Goal: Task Accomplishment & Management: Manage account settings

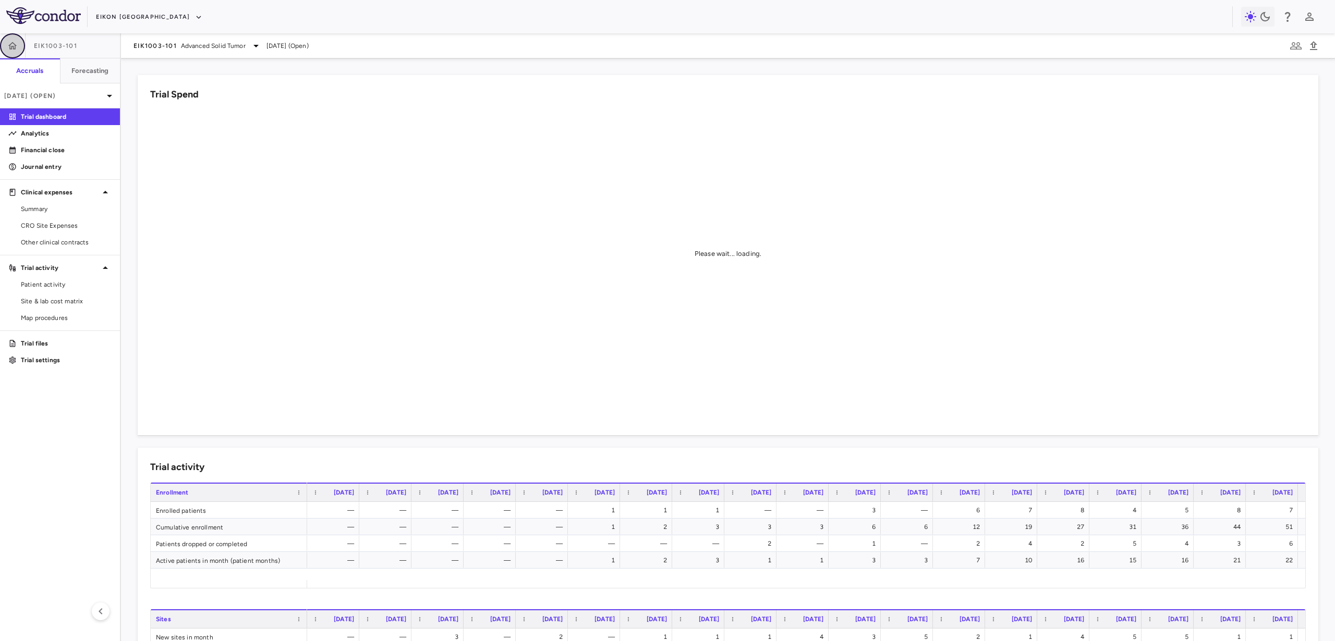
click at [22, 51] on button "button" at bounding box center [12, 45] width 25 height 25
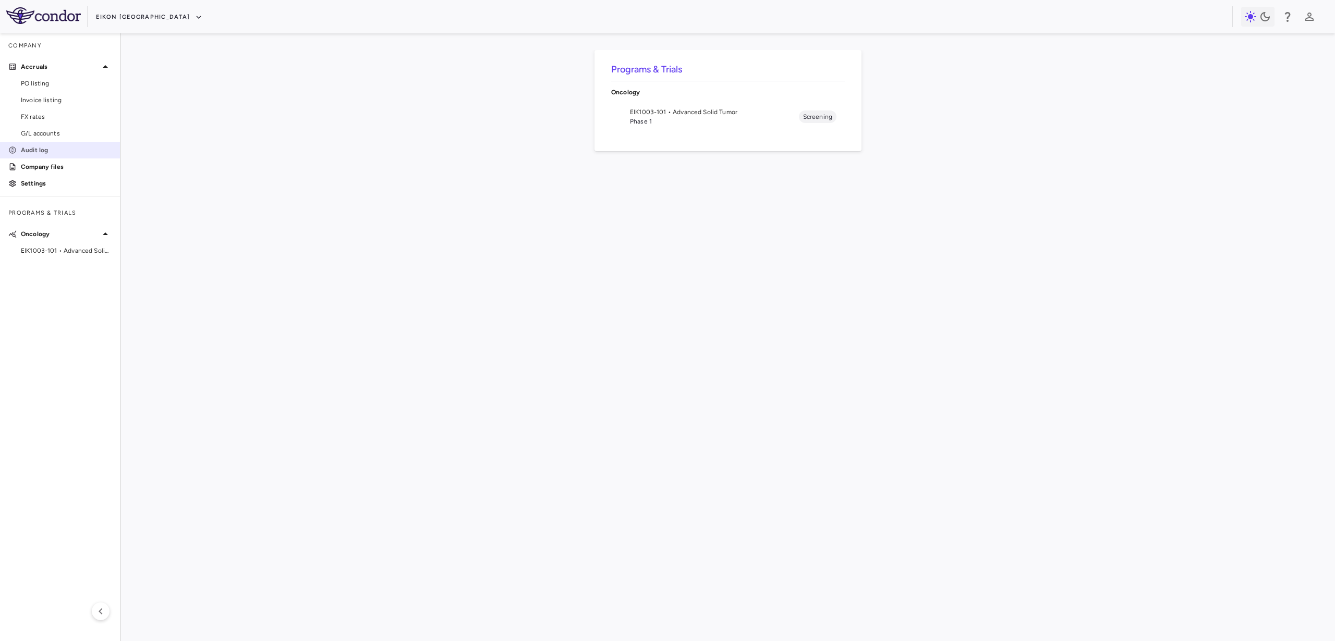
click at [47, 144] on link "Audit log" at bounding box center [60, 150] width 120 height 16
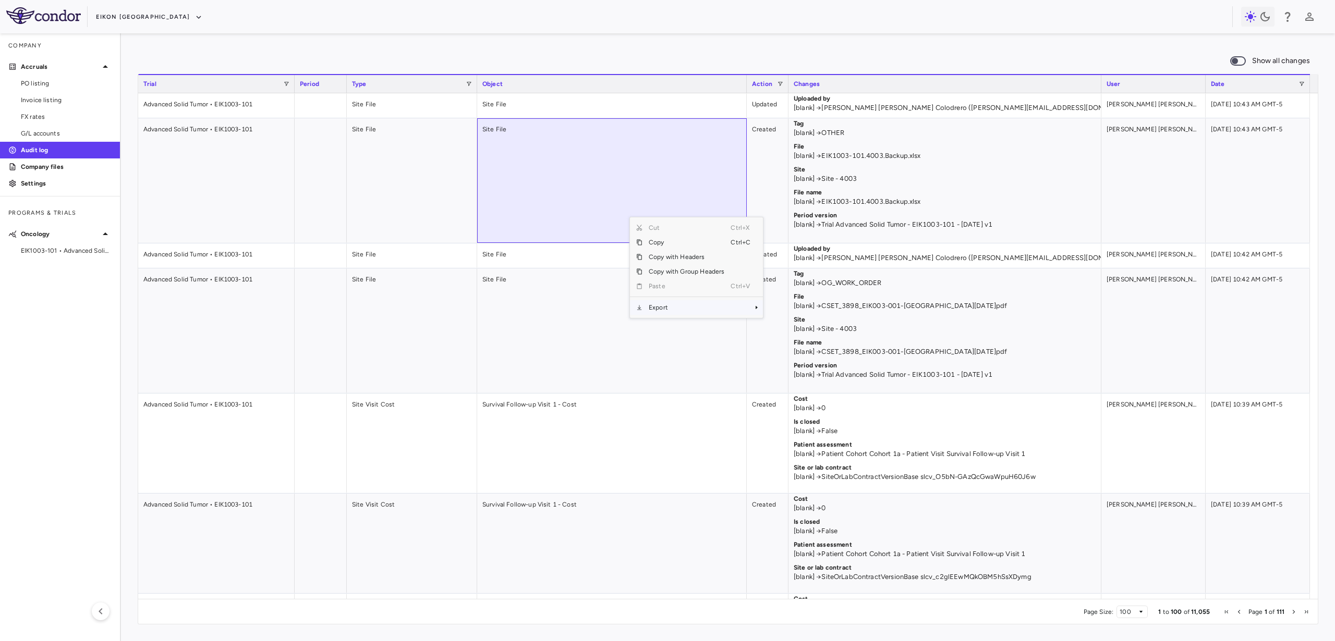
click at [670, 300] on span "Export" at bounding box center [686, 307] width 88 height 15
click at [802, 326] on span "Excel Export" at bounding box center [797, 326] width 49 height 15
click at [1070, 45] on div "Show all changes 1 to 100 of 11,055. Page 1 of 111 Drag here to set row groups …" at bounding box center [728, 337] width 1214 height 608
click at [646, 272] on span "Export" at bounding box center [654, 279] width 88 height 15
click at [777, 284] on span "CSV Export" at bounding box center [765, 283] width 49 height 15
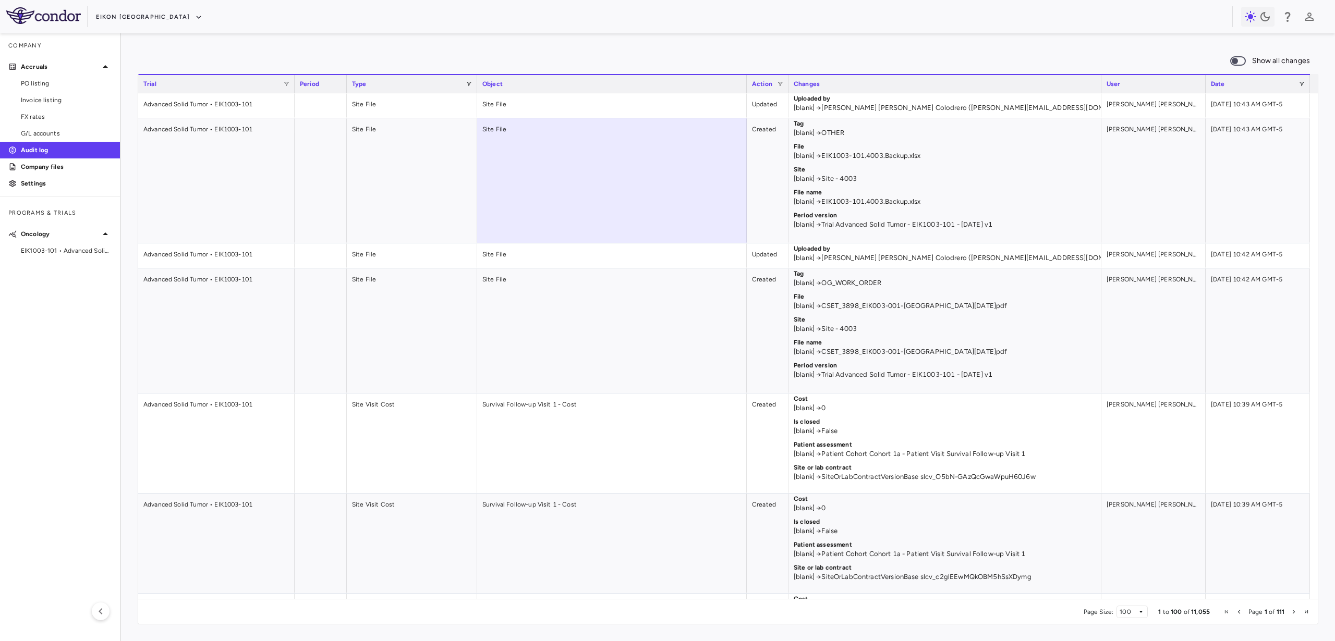
click at [966, 45] on div "Show all changes 1 to 100 of 11,055. Page 1 of 111 Drag here to set row groups …" at bounding box center [728, 337] width 1214 height 608
click at [194, 19] on icon "button" at bounding box center [198, 17] width 9 height 9
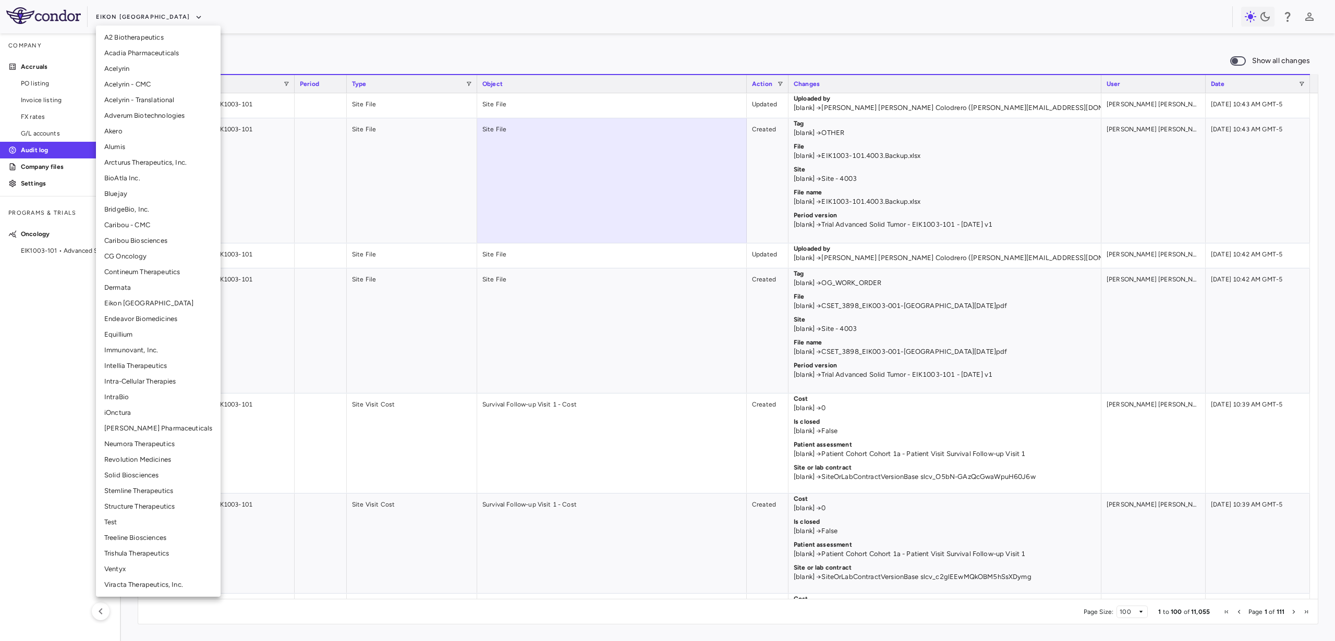
click at [1222, 58] on div at bounding box center [667, 320] width 1335 height 641
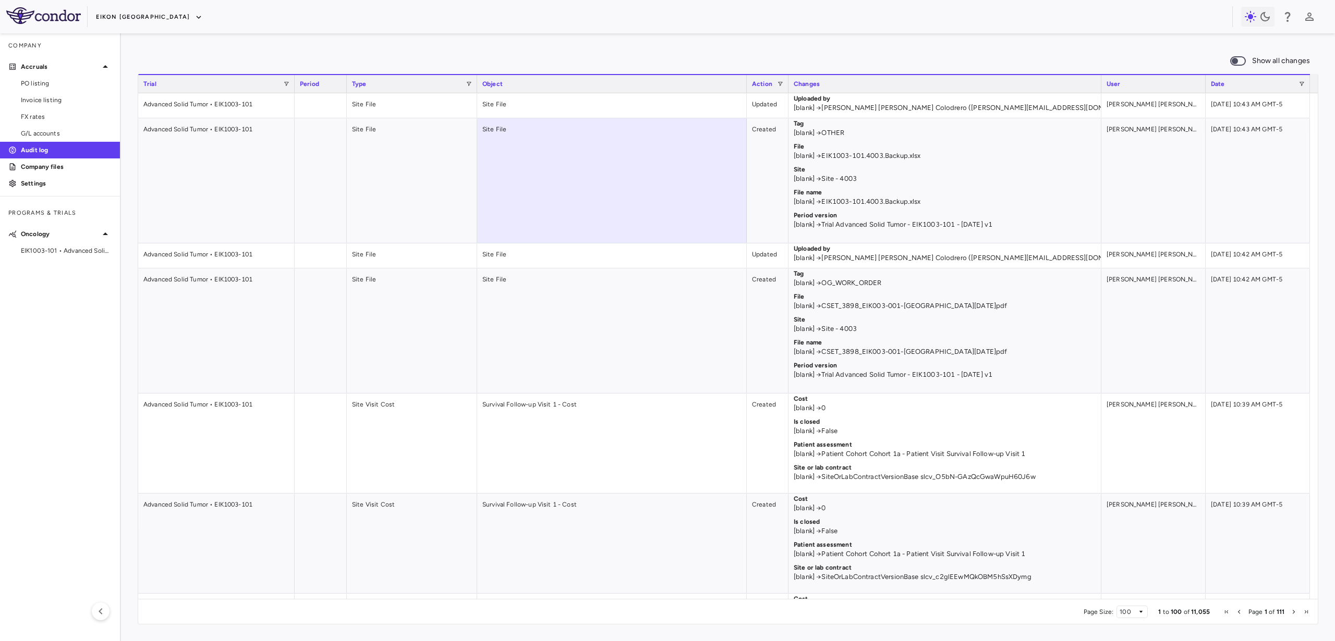
drag, startPoint x: 132, startPoint y: 35, endPoint x: 132, endPoint y: 25, distance: 10.4
click at [133, 35] on div "Show all changes 1 to 100 of 11,055. Page 1 of 111 Drag here to set row groups …" at bounding box center [728, 337] width 1214 height 608
click at [128, 17] on button "Eikon TX" at bounding box center [149, 17] width 106 height 17
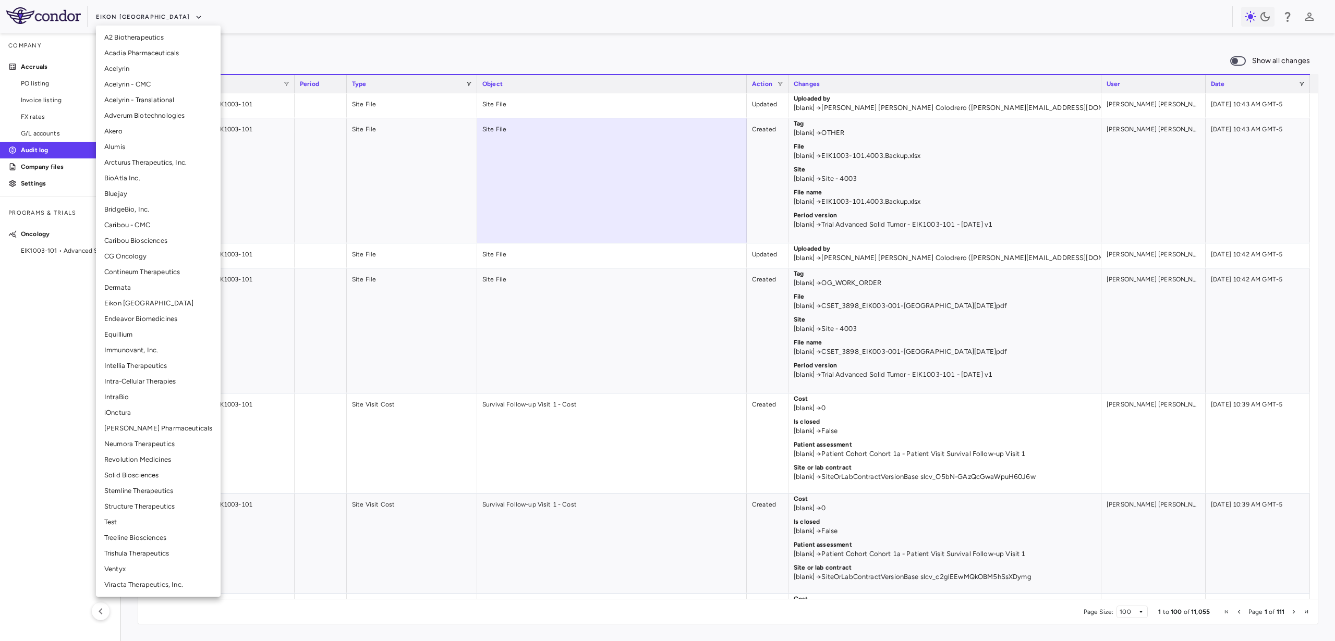
click at [151, 254] on li "CG Oncology" at bounding box center [158, 257] width 125 height 16
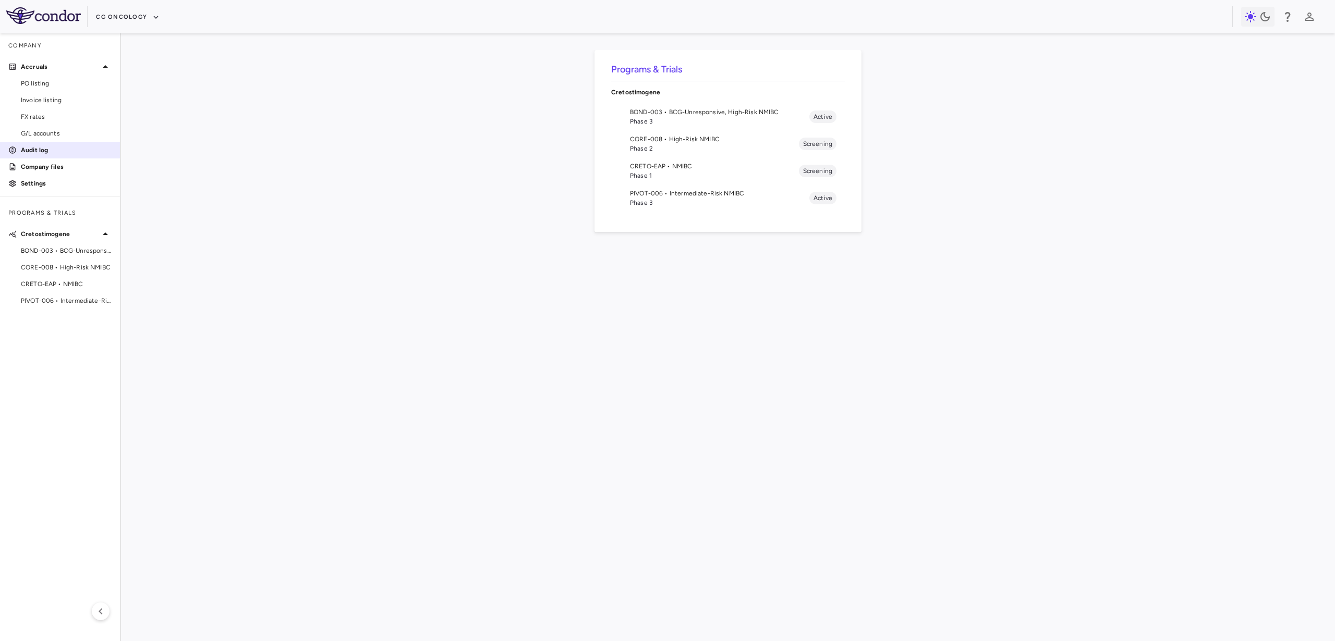
click at [66, 155] on link "Audit log" at bounding box center [60, 150] width 120 height 16
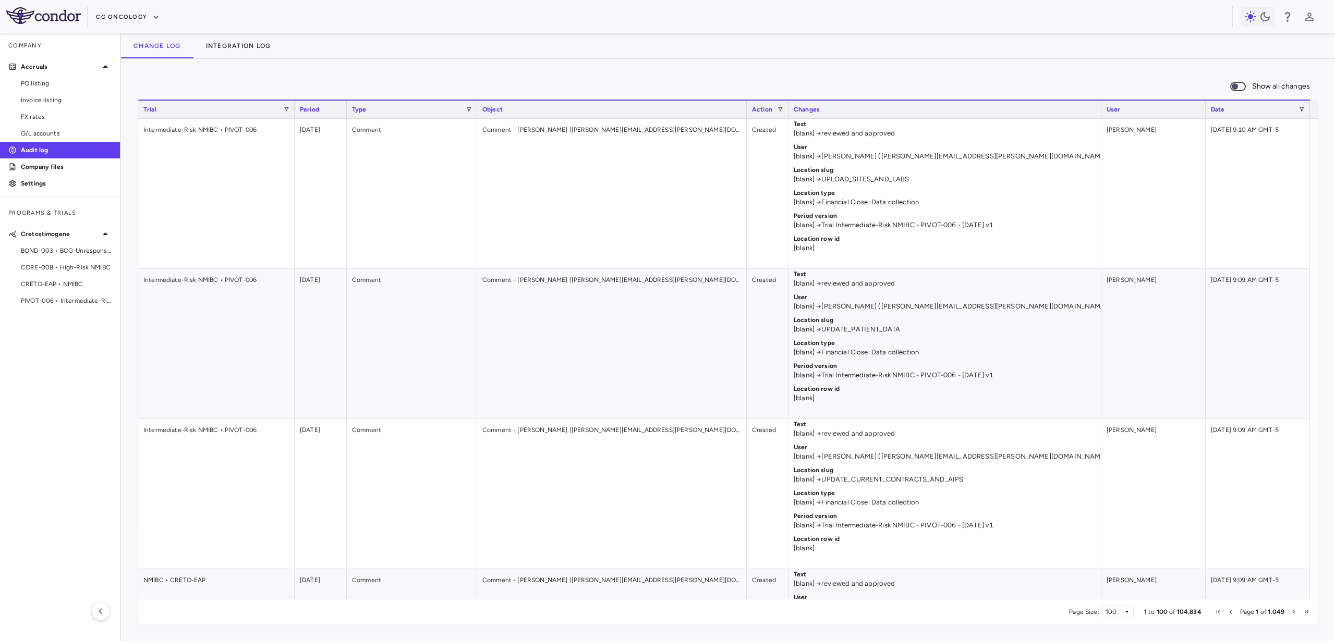
click at [1304, 108] on div "Date" at bounding box center [1257, 109] width 104 height 19
click at [1300, 107] on span at bounding box center [1301, 109] width 6 height 6
click at [1303, 144] on input "Filter Value" at bounding box center [1270, 145] width 81 height 13
type input "**********"
click at [1233, 626] on div "Show all changes 1 to 100 of 357. Page 1 of 4 Drag here to set row groups Drag …" at bounding box center [728, 350] width 1214 height 582
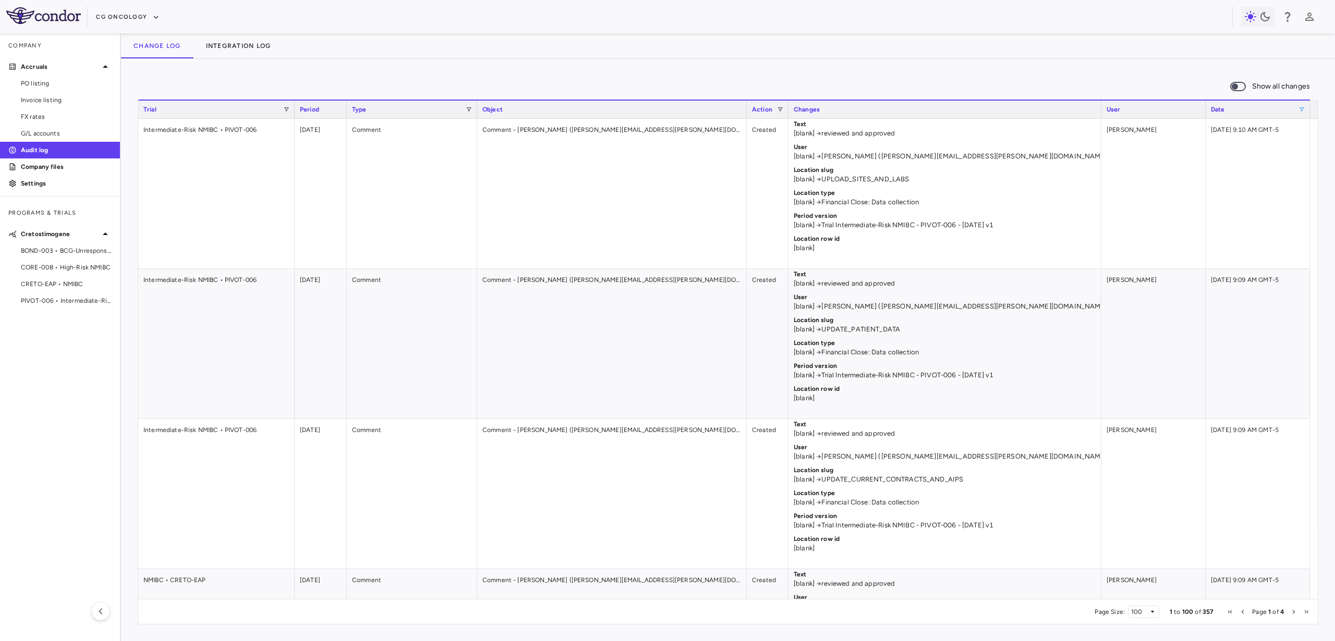
click at [1288, 612] on span "Page 1 of 4" at bounding box center [1267, 611] width 89 height 7
click at [1291, 613] on span "Next Page" at bounding box center [1293, 612] width 6 height 6
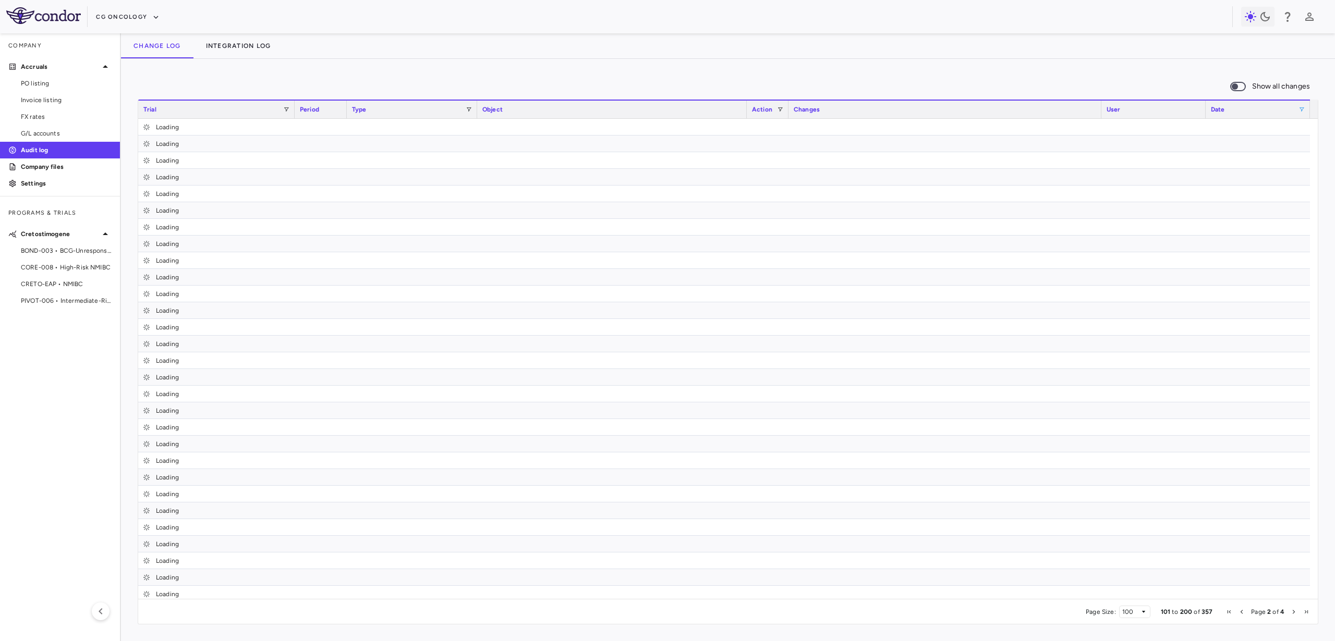
click at [1291, 613] on span "Next Page" at bounding box center [1293, 612] width 6 height 6
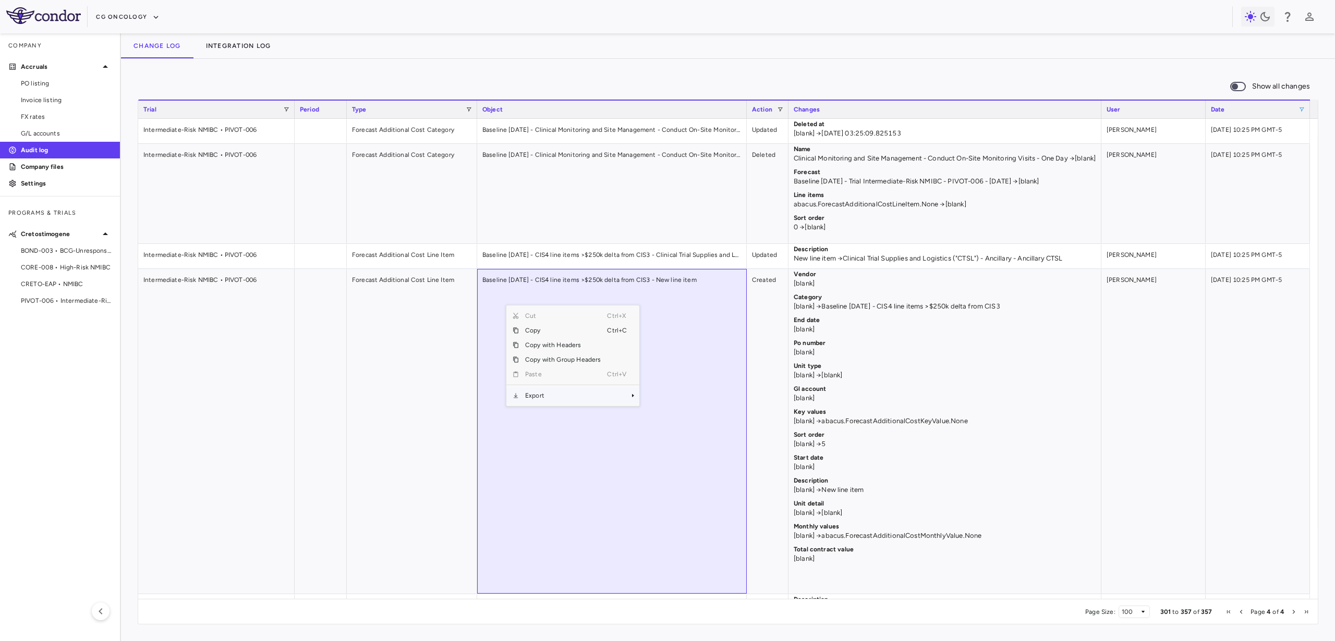
click at [573, 391] on span "Export" at bounding box center [563, 395] width 88 height 15
click at [670, 412] on span "Excel Export" at bounding box center [674, 414] width 49 height 15
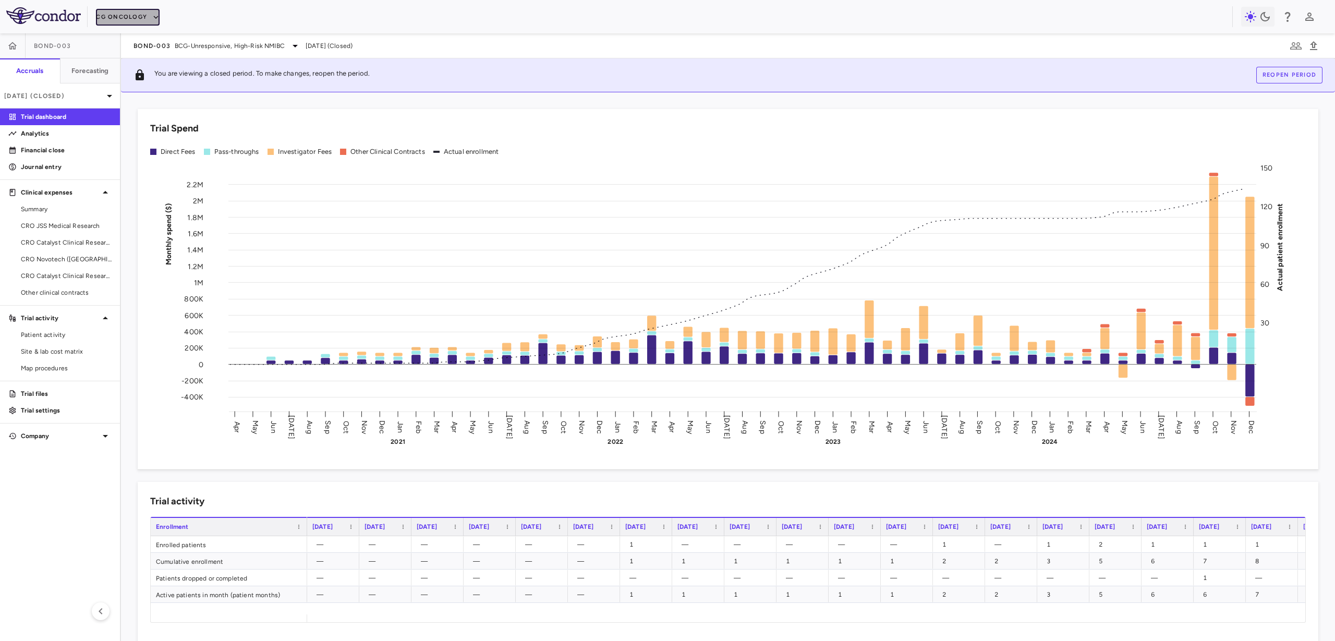
click at [114, 22] on button "CG Oncology" at bounding box center [128, 17] width 64 height 17
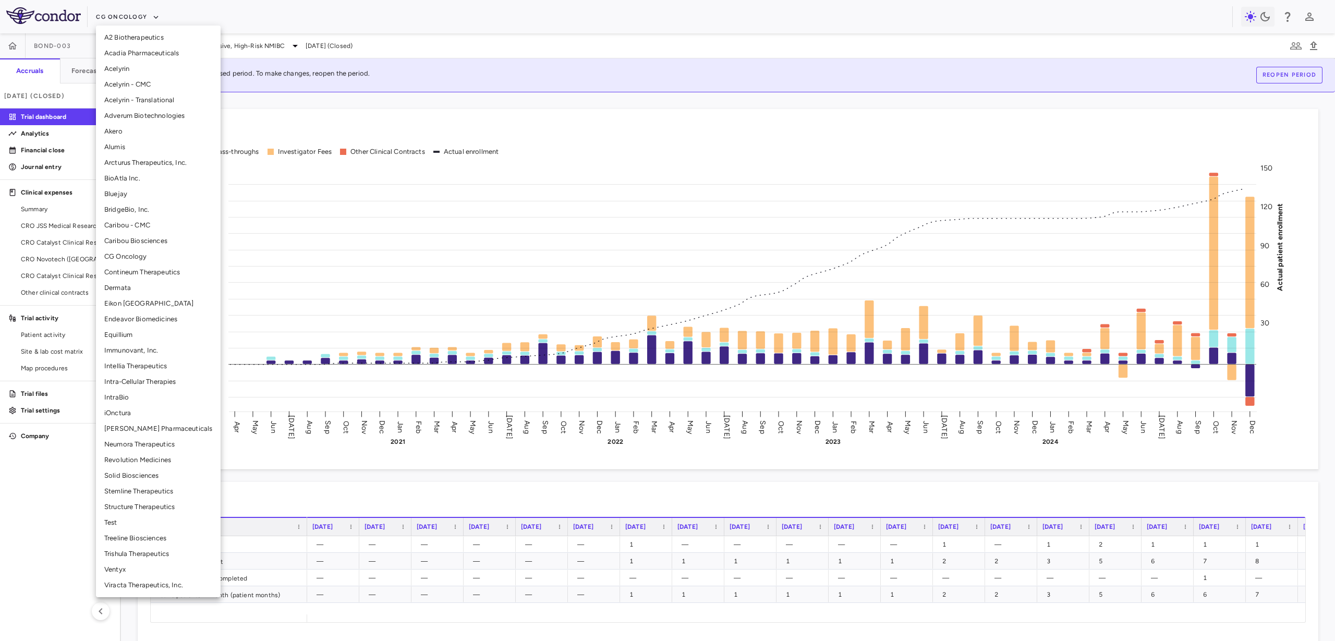
click at [146, 443] on li "Neumora Therapeutics" at bounding box center [158, 444] width 125 height 16
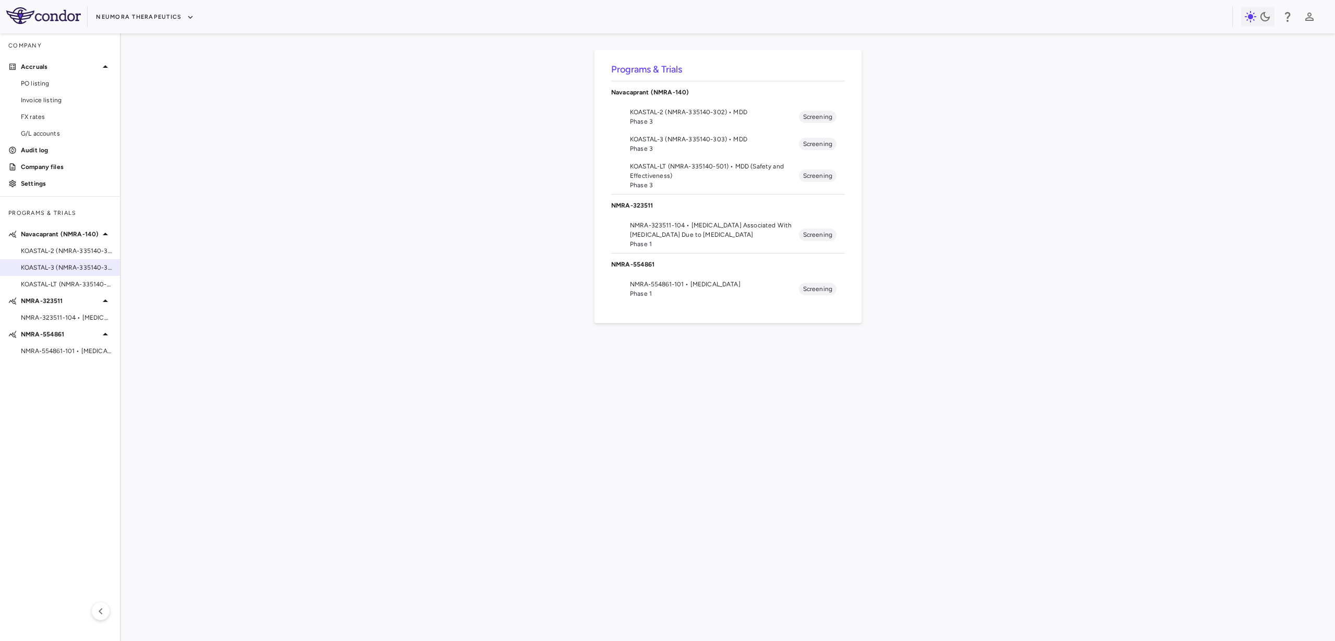
click at [58, 269] on span "KOASTAL-3 (NMRA-335140-303) • MDD" at bounding box center [66, 267] width 91 height 9
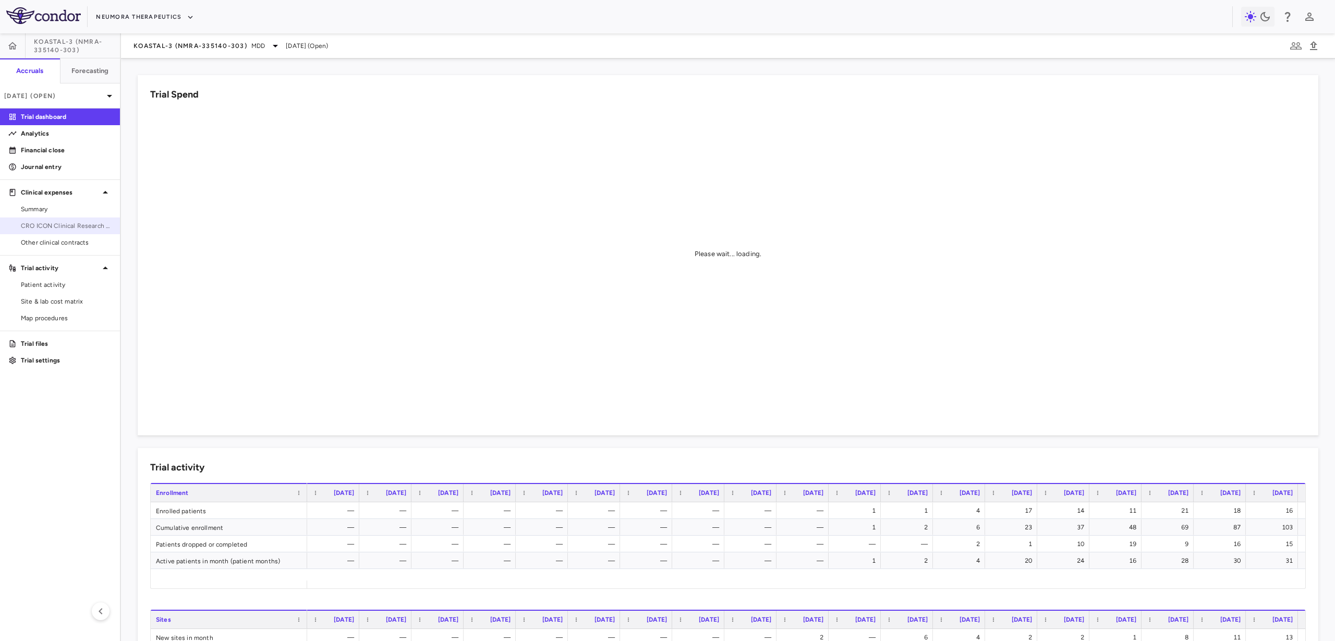
click at [95, 227] on span "CRO ICON Clinical Research Limited" at bounding box center [66, 225] width 91 height 9
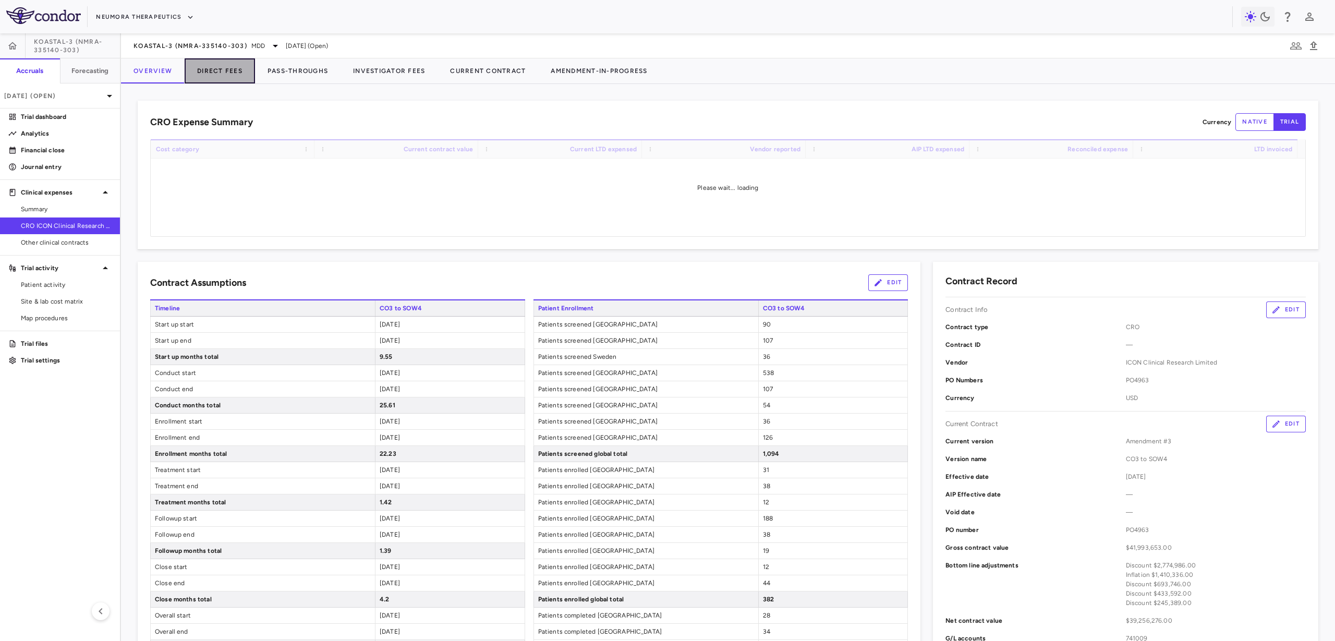
click at [231, 75] on button "Direct Fees" at bounding box center [220, 70] width 70 height 25
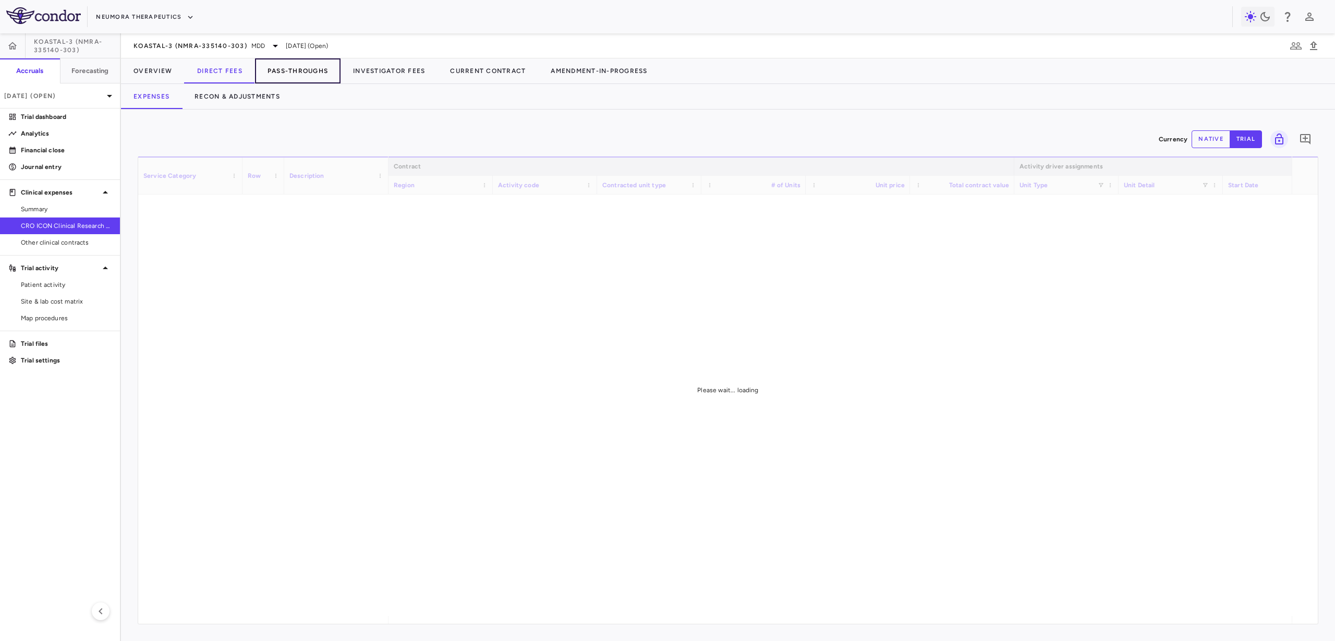
click at [284, 71] on button "Pass-Throughs" at bounding box center [297, 70] width 85 height 25
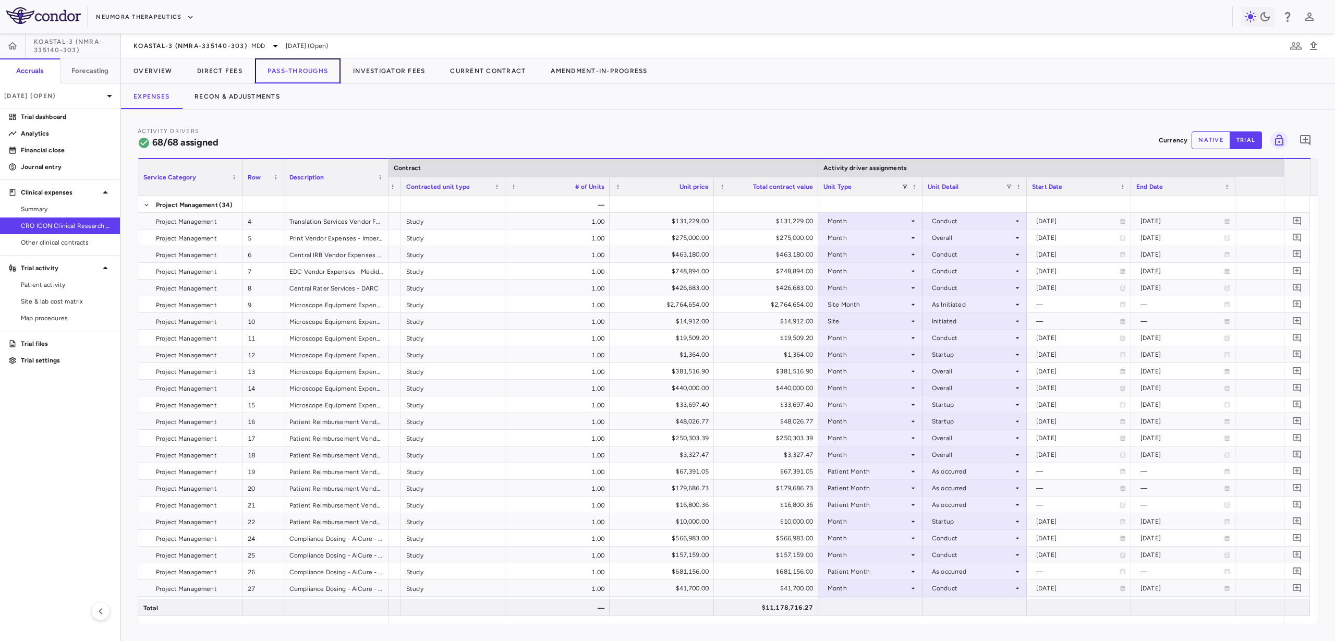
scroll to position [0, 214]
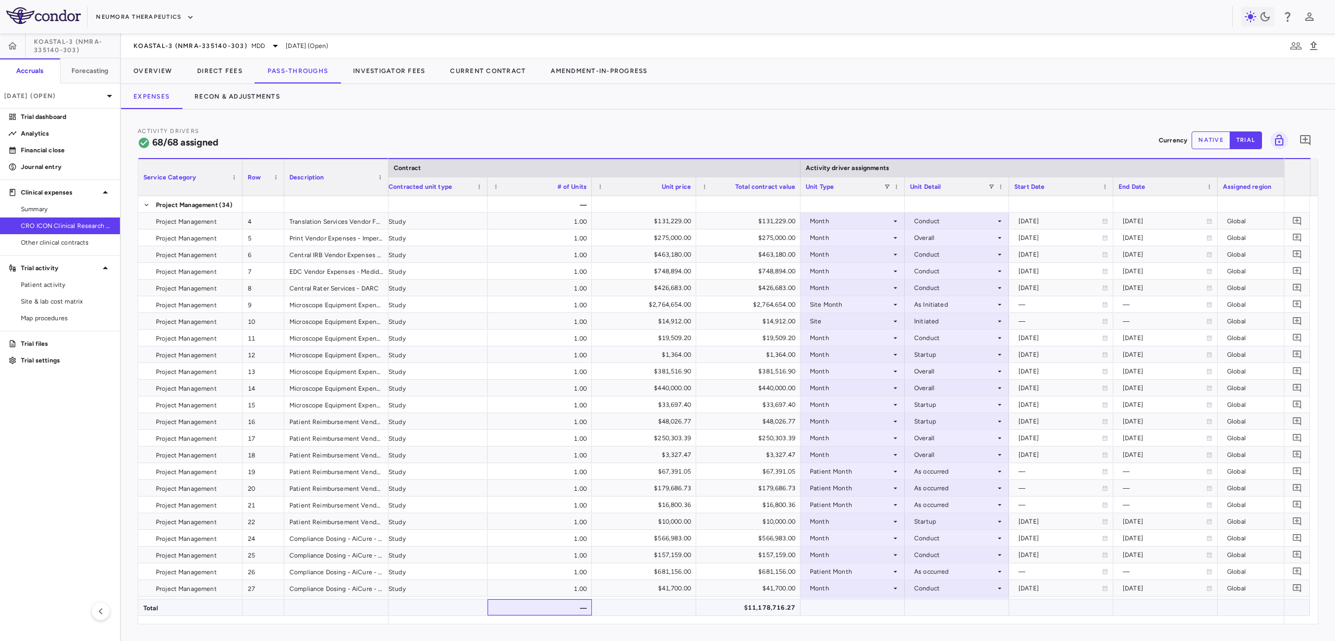
drag, startPoint x: 503, startPoint y: 613, endPoint x: 536, endPoint y: 611, distance: 33.4
click at [536, 611] on div "—" at bounding box center [539, 607] width 104 height 16
drag, startPoint x: 530, startPoint y: 606, endPoint x: 559, endPoint y: 608, distance: 28.8
click at [559, 608] on div "—" at bounding box center [539, 607] width 104 height 16
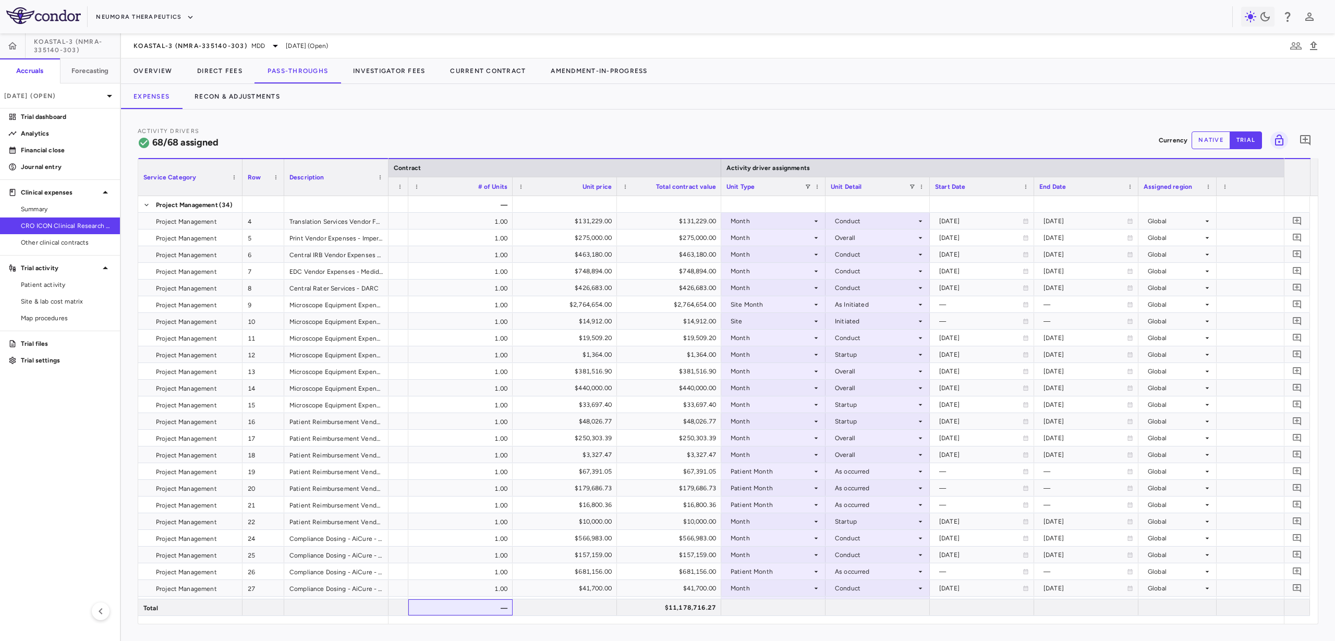
scroll to position [0, 0]
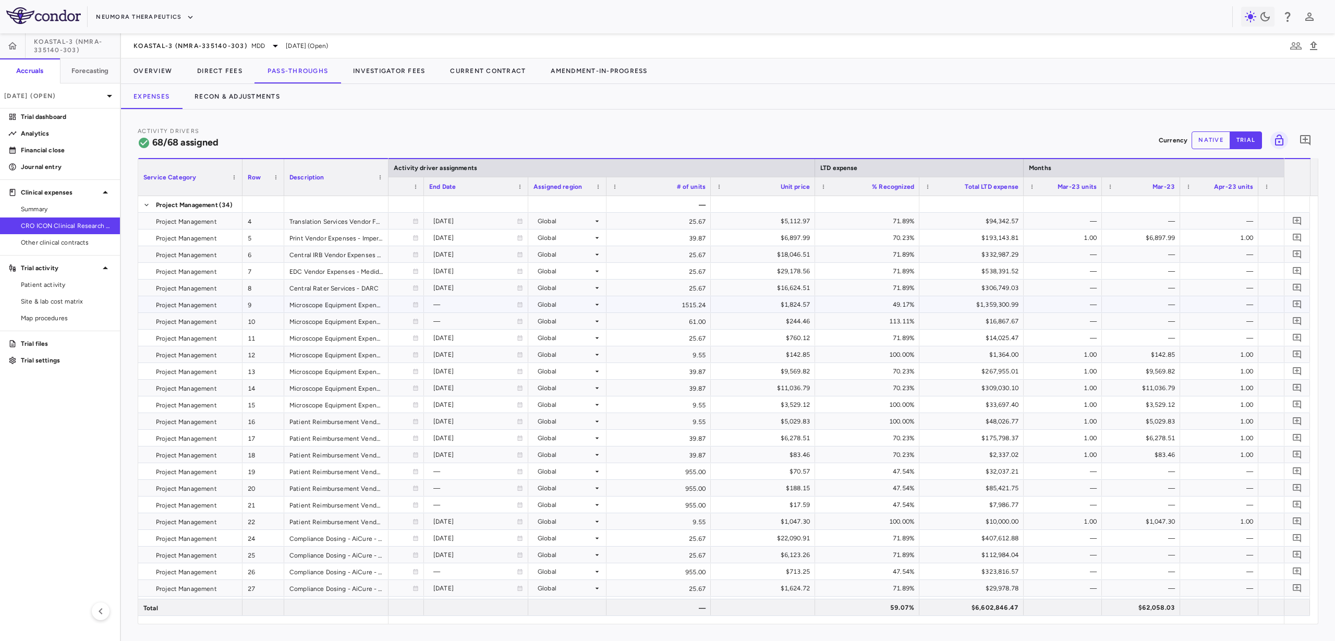
click at [785, 296] on div "$1,824.57" at bounding box center [763, 304] width 104 height 16
click at [687, 308] on div "1515.24" at bounding box center [658, 304] width 104 height 16
click at [263, 95] on button "Recon & Adjustments" at bounding box center [237, 96] width 111 height 25
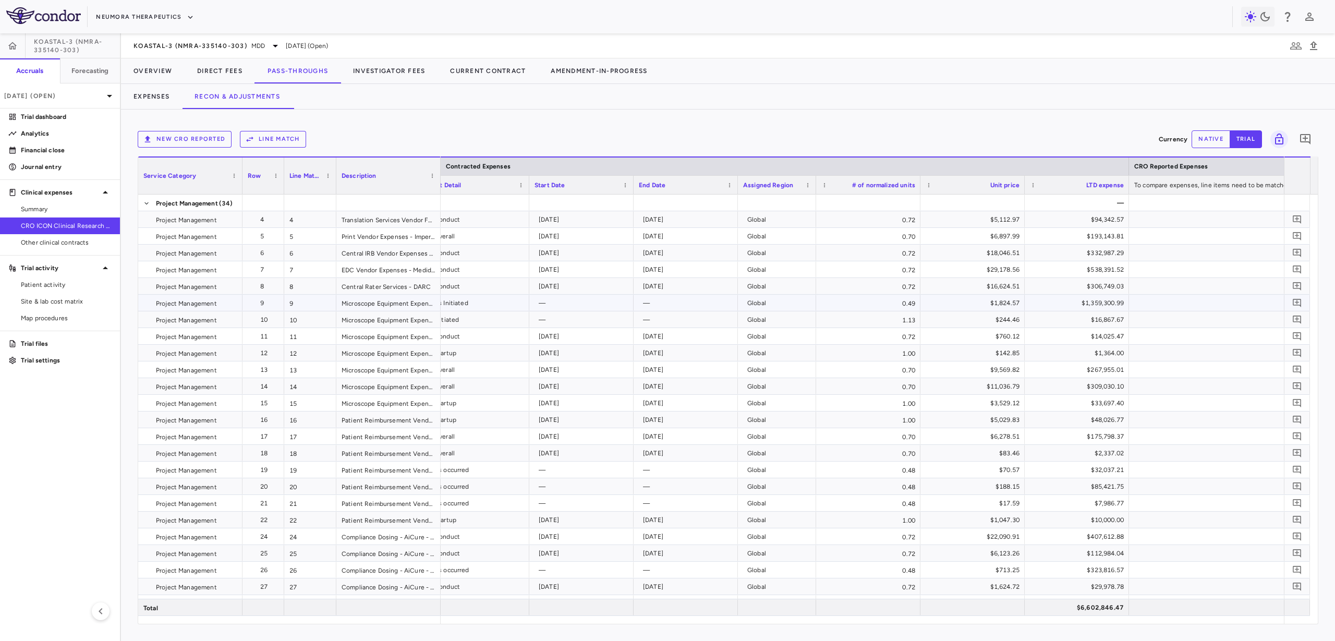
click at [893, 302] on div "0.49" at bounding box center [868, 303] width 104 height 16
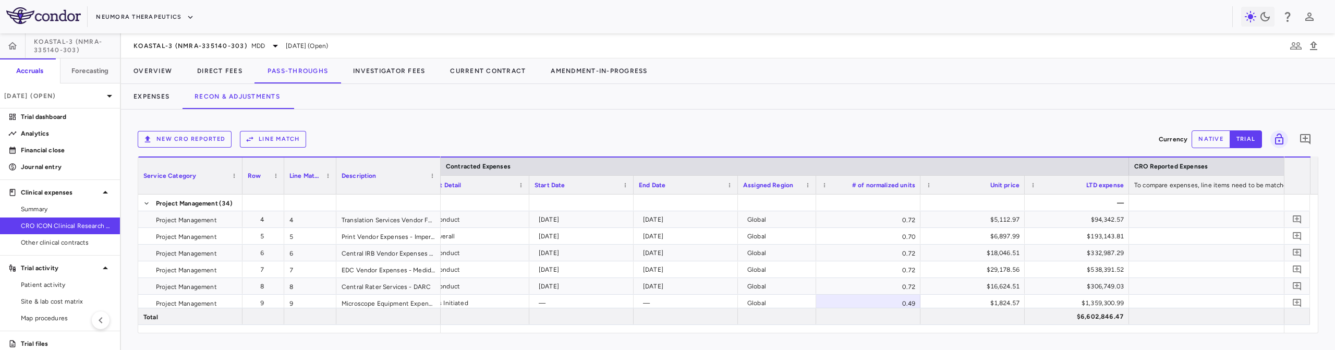
click at [693, 105] on div "Expenses Recon & Adjustments" at bounding box center [728, 96] width 1214 height 25
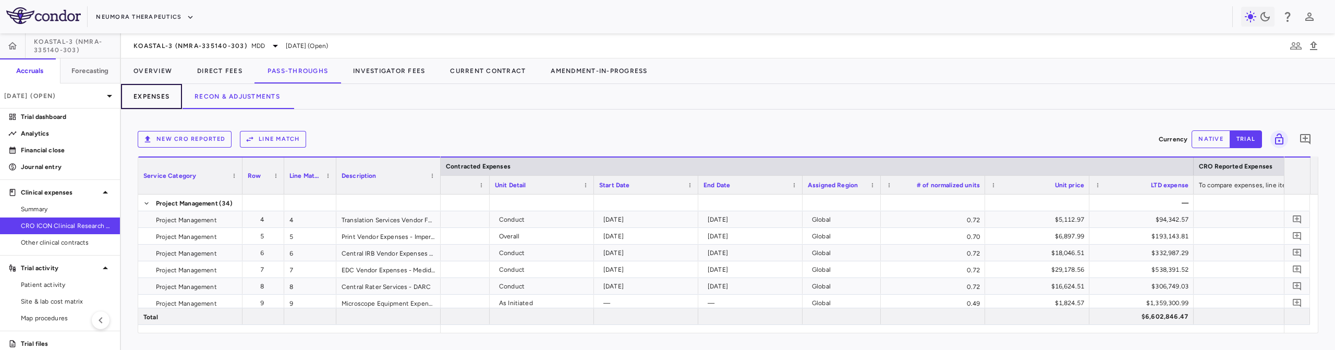
click at [173, 100] on button "Expenses" at bounding box center [151, 96] width 61 height 25
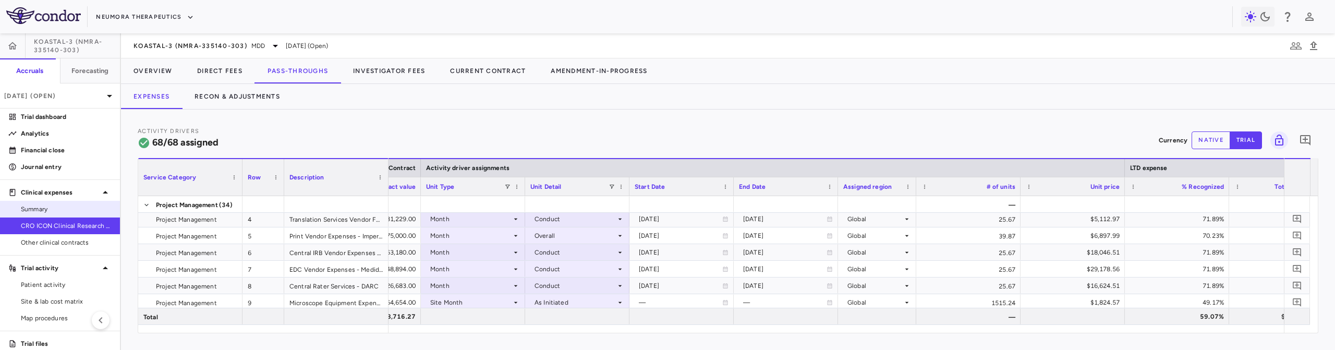
click at [55, 213] on span "Summary" at bounding box center [66, 208] width 91 height 9
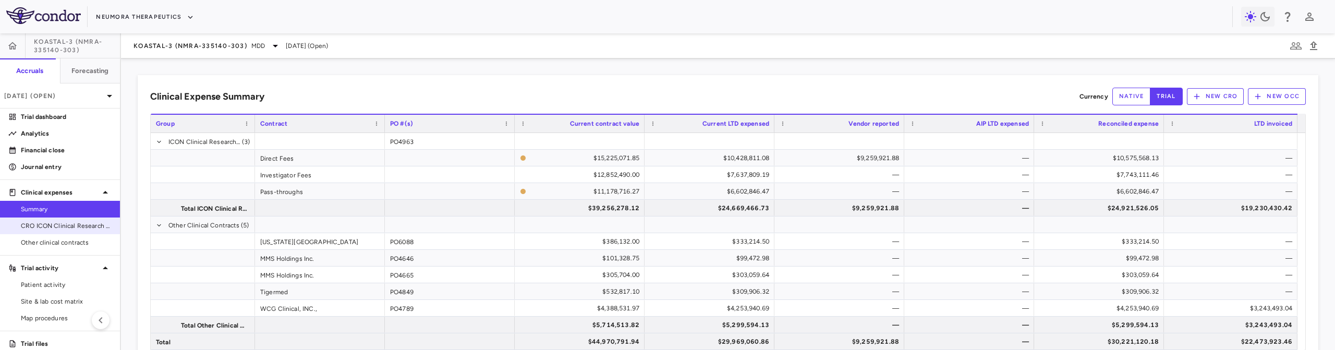
click at [58, 227] on span "CRO ICON Clinical Research Limited" at bounding box center [66, 225] width 91 height 9
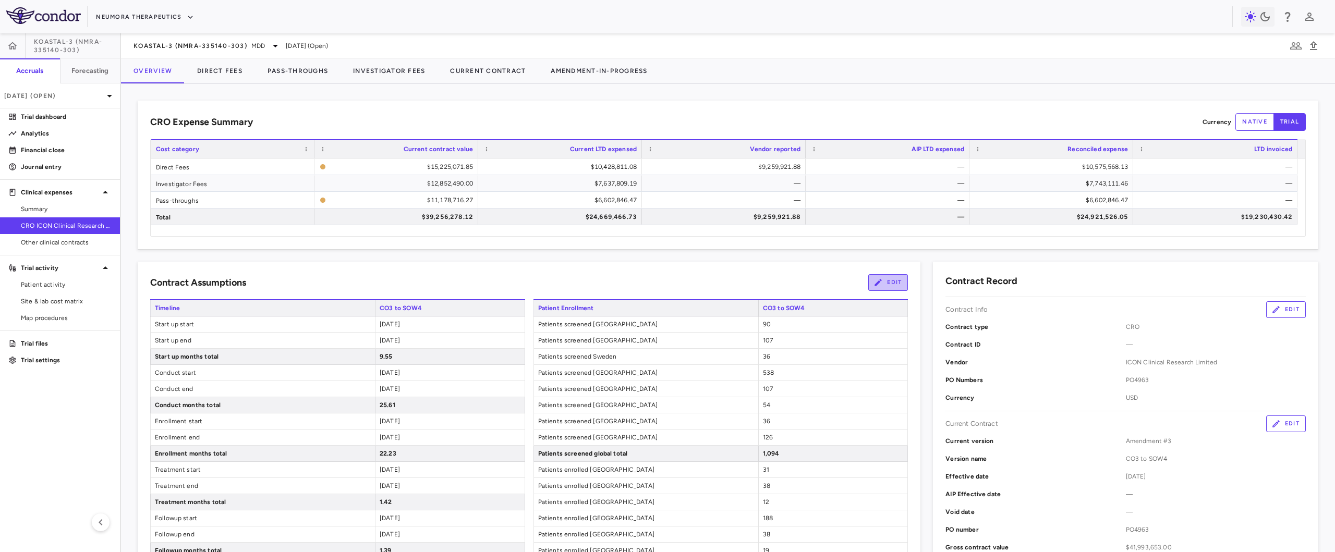
click at [894, 277] on button "Edit" at bounding box center [888, 282] width 40 height 17
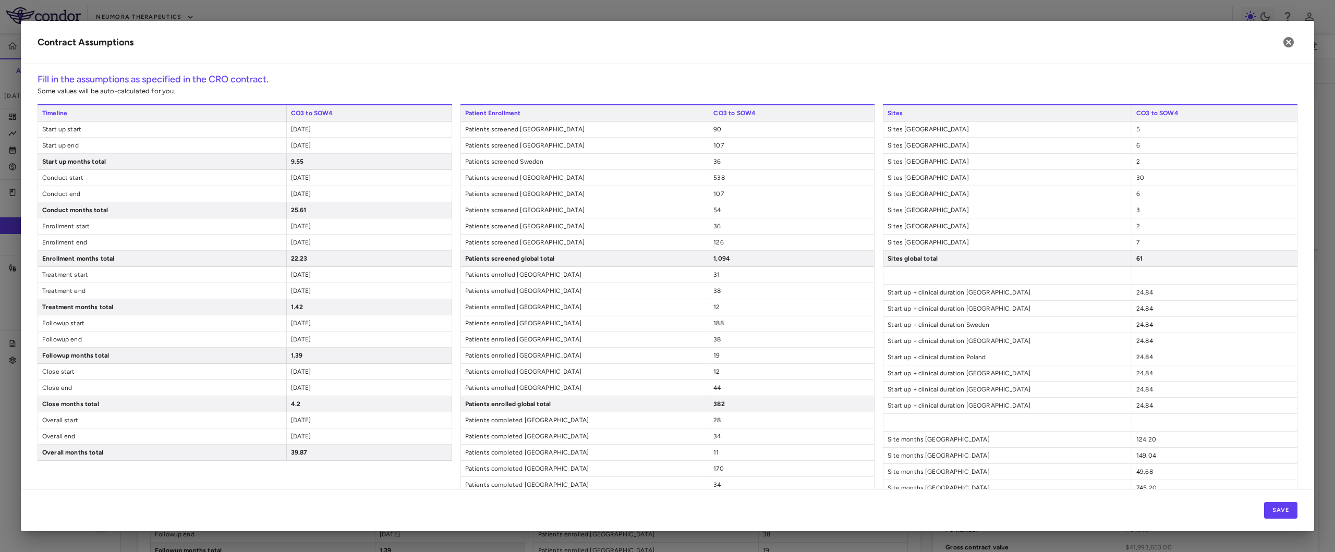
click at [1179, 329] on div "24.84" at bounding box center [1213, 325] width 165 height 16
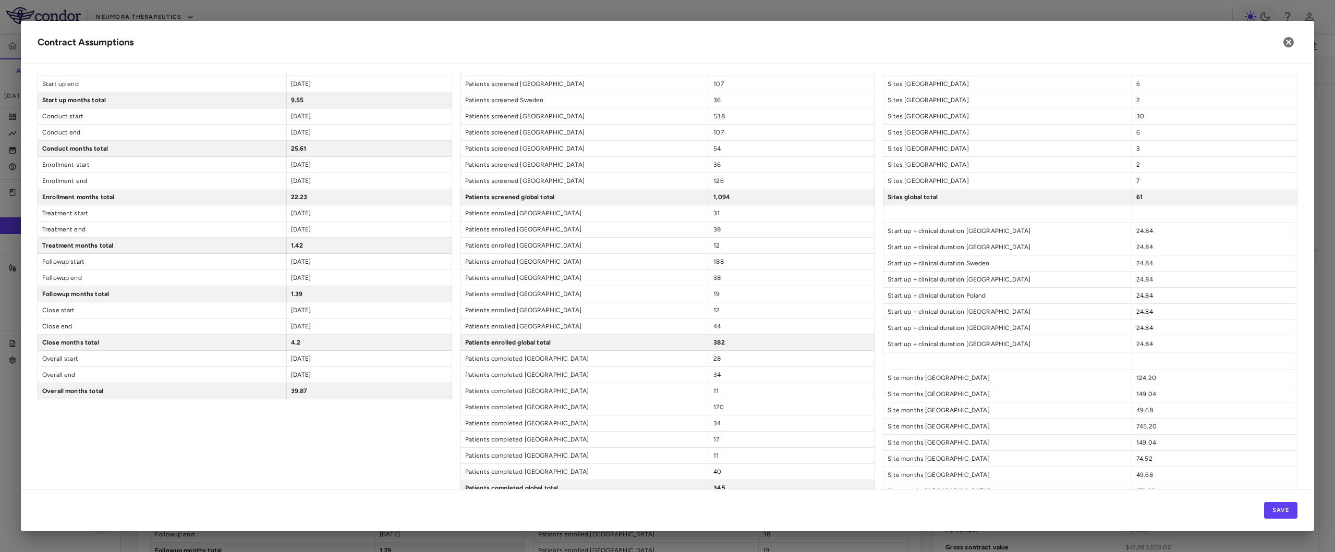
scroll to position [295, 0]
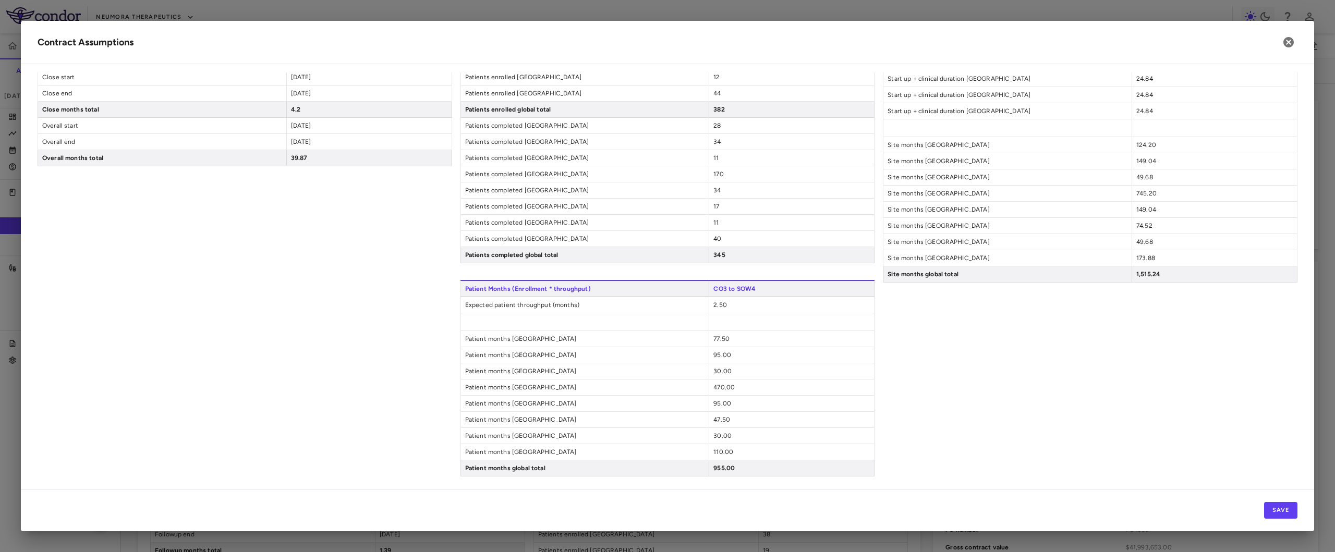
click at [1144, 229] on span "74.52" at bounding box center [1144, 225] width 16 height 7
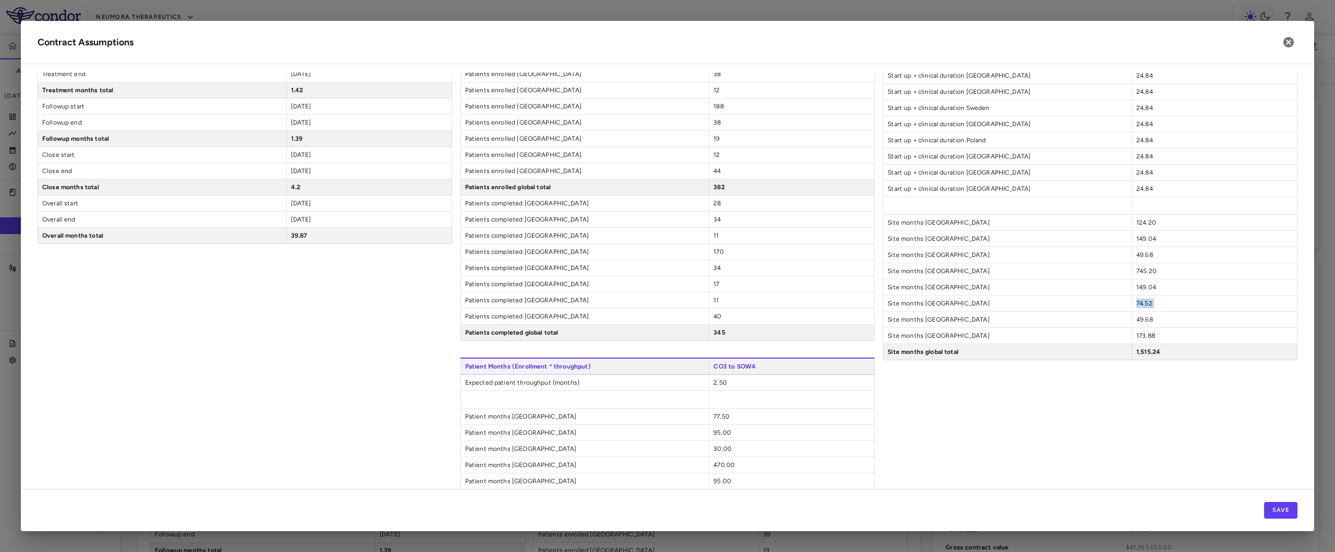
scroll to position [0, 0]
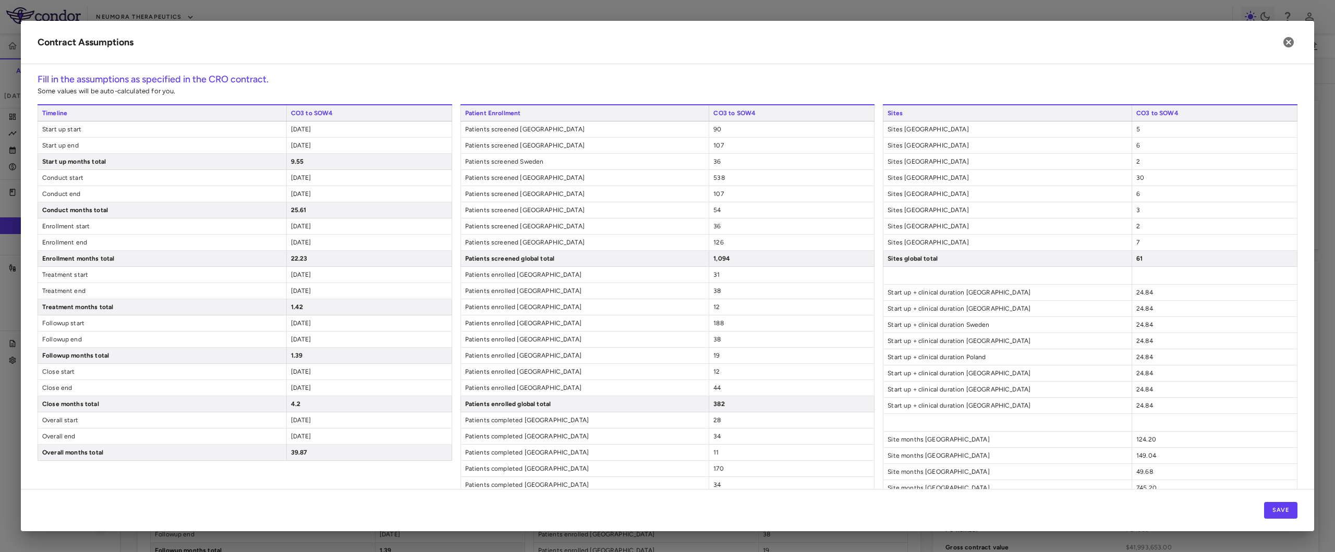
click at [1161, 342] on div "24.84" at bounding box center [1213, 341] width 165 height 16
click at [1145, 148] on div "6" at bounding box center [1213, 146] width 165 height 16
click at [1142, 155] on div "2" at bounding box center [1213, 162] width 165 height 16
click at [1140, 161] on div "2" at bounding box center [1213, 162] width 165 height 16
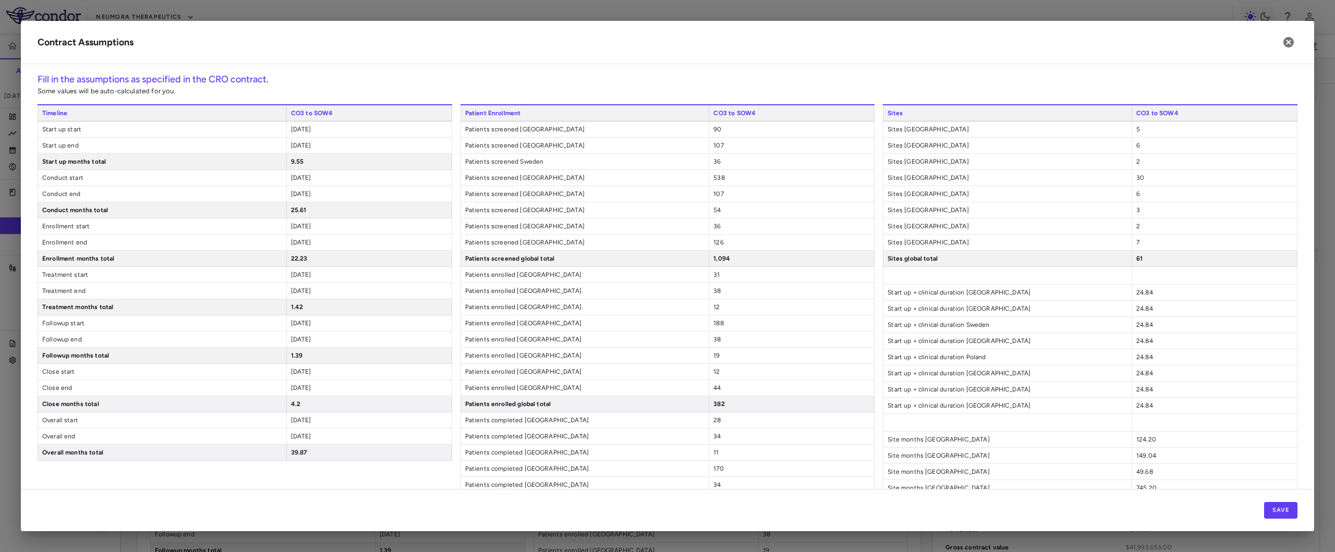
click at [1133, 165] on div "2" at bounding box center [1213, 162] width 165 height 16
click at [1133, 166] on div "2" at bounding box center [1213, 162] width 165 height 16
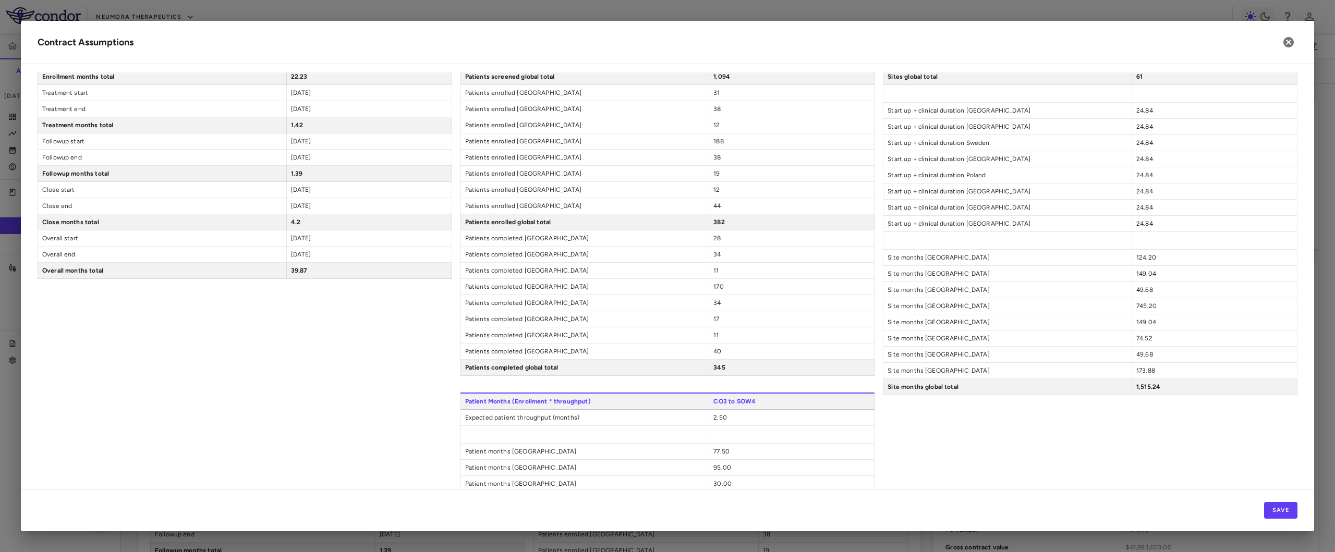
scroll to position [295, 0]
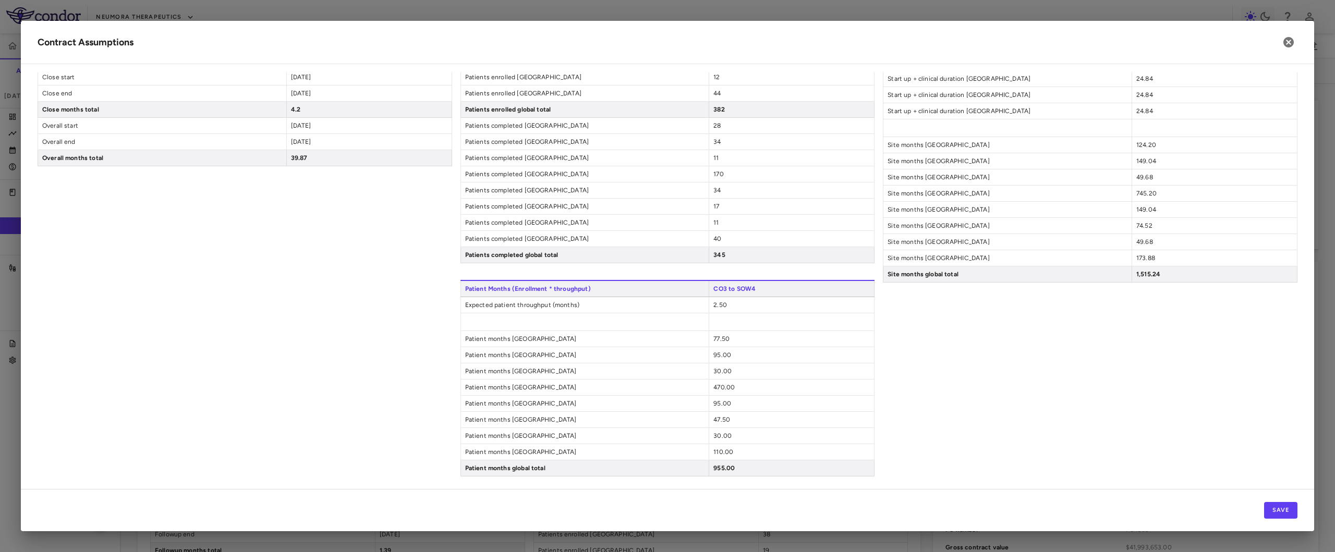
click at [1168, 248] on div "49.68" at bounding box center [1213, 242] width 165 height 16
click at [1166, 244] on div "49.68" at bounding box center [1213, 242] width 165 height 16
click at [1139, 176] on span "49.68" at bounding box center [1144, 177] width 17 height 7
click at [1143, 160] on span "149.04" at bounding box center [1146, 160] width 20 height 7
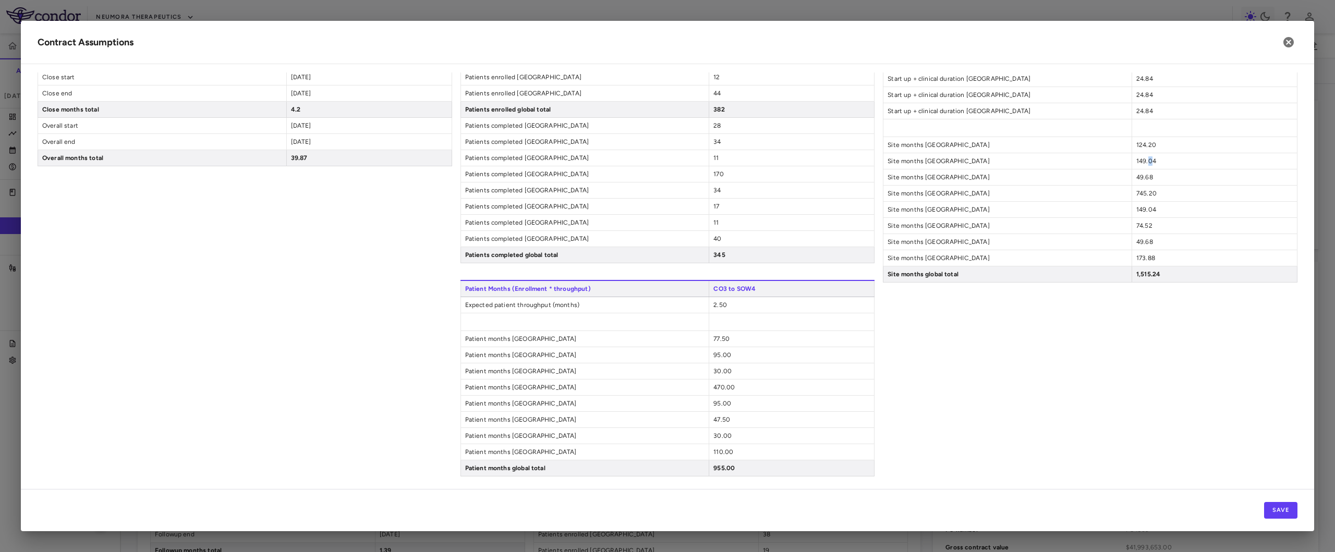
click at [1143, 160] on span "149.04" at bounding box center [1146, 160] width 20 height 7
click at [1107, 300] on div "Sites CO3 to SOW4 Sites Germany 5 Sites France 6 Sites Sweden 2 Sites United St…" at bounding box center [1090, 143] width 414 height 667
drag, startPoint x: 743, startPoint y: 399, endPoint x: 738, endPoint y: 400, distance: 5.4
click at [743, 349] on div "95.00" at bounding box center [790, 404] width 165 height 16
click at [723, 349] on span "95.00" at bounding box center [722, 403] width 18 height 7
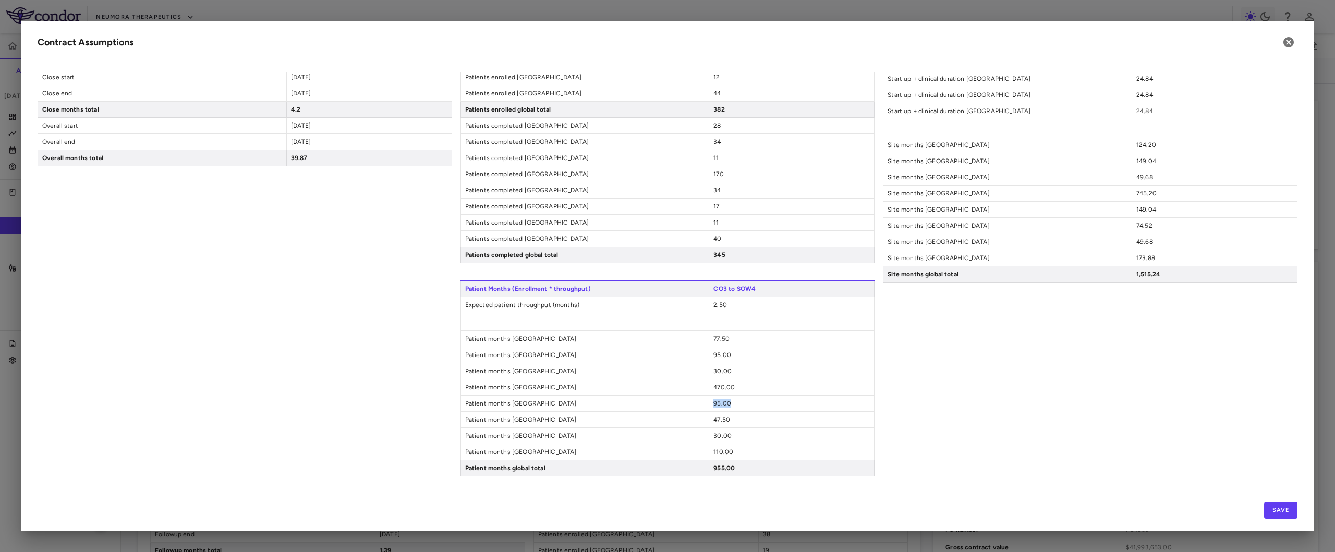
click at [722, 349] on span "95.00" at bounding box center [722, 403] width 18 height 7
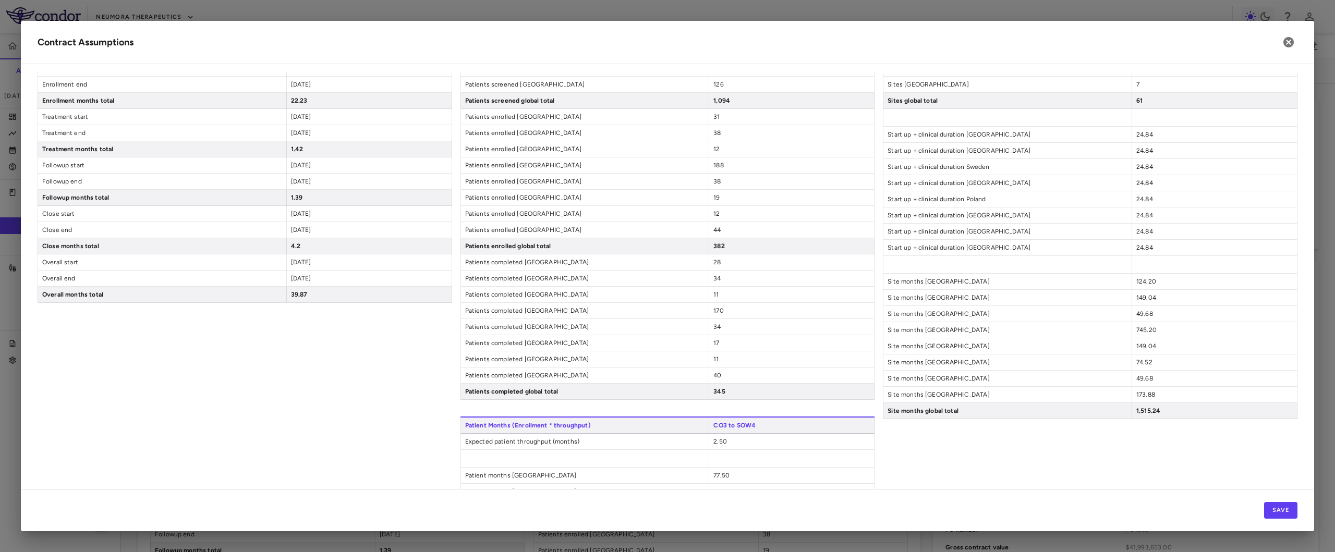
scroll to position [0, 0]
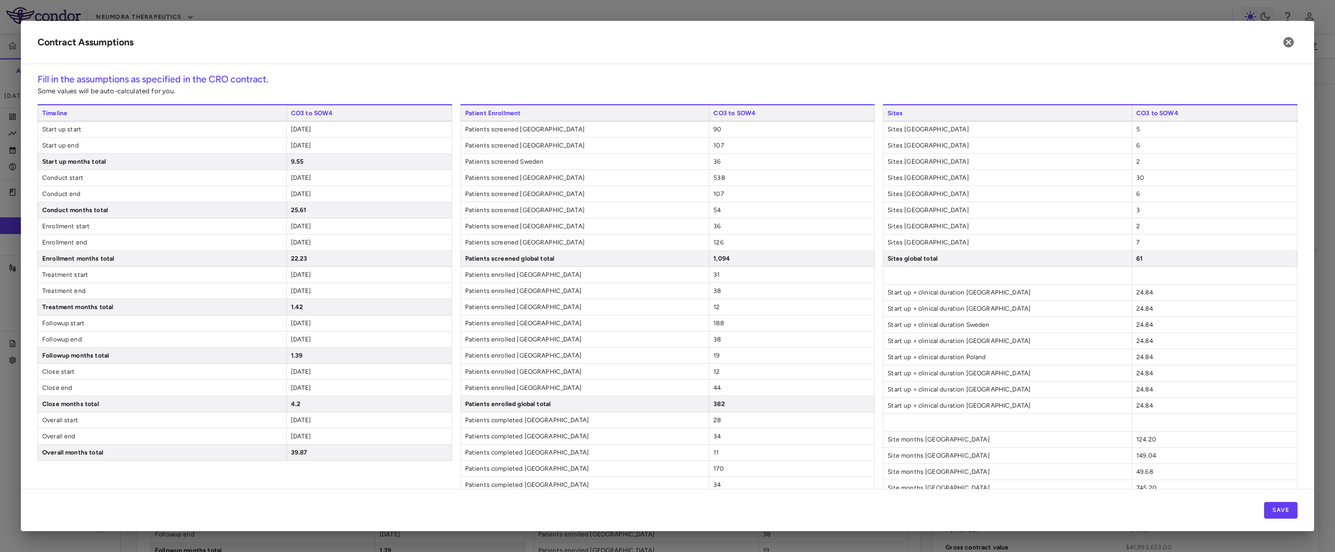
click at [740, 341] on div "38" at bounding box center [790, 340] width 165 height 16
click at [716, 340] on span "38" at bounding box center [716, 339] width 7 height 7
click at [1119, 349] on span "Start up + clinical duration Bulgaria" at bounding box center [1007, 406] width 248 height 16
click at [1145, 349] on span "124.20" at bounding box center [1146, 439] width 20 height 7
click at [1139, 349] on div "124.20" at bounding box center [1213, 440] width 165 height 16
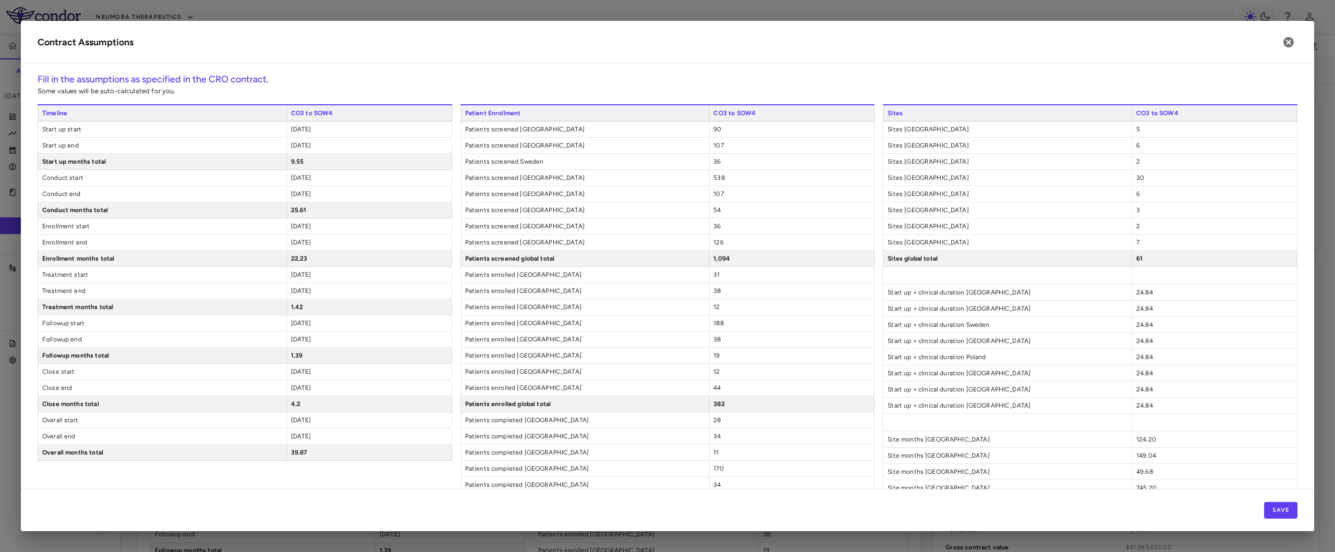
drag, startPoint x: 1138, startPoint y: 447, endPoint x: 1133, endPoint y: 449, distance: 5.4
click at [1138, 349] on div "Sites CO3 to SOW4 Sites Germany 5 Sites France 6 Sites Sweden 2 Sites United St…" at bounding box center [1090, 437] width 414 height 667
click at [1133, 349] on div "149.04" at bounding box center [1213, 456] width 165 height 16
click at [1132, 349] on div "149.04" at bounding box center [1213, 456] width 165 height 16
drag, startPoint x: 1132, startPoint y: 450, endPoint x: 1140, endPoint y: 459, distance: 12.6
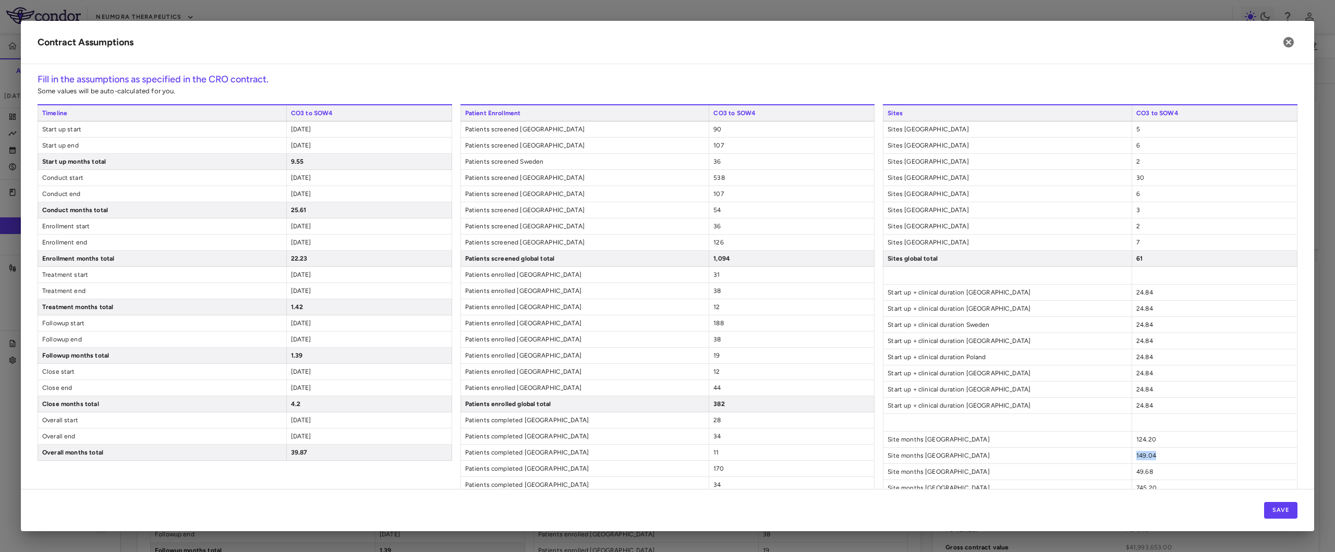
click at [1132, 349] on div "149.04" at bounding box center [1213, 456] width 165 height 16
click at [1143, 349] on div "149.04" at bounding box center [1213, 456] width 165 height 16
click at [1284, 38] on icon "button" at bounding box center [1288, 42] width 13 height 13
